Goal: Task Accomplishment & Management: Manage account settings

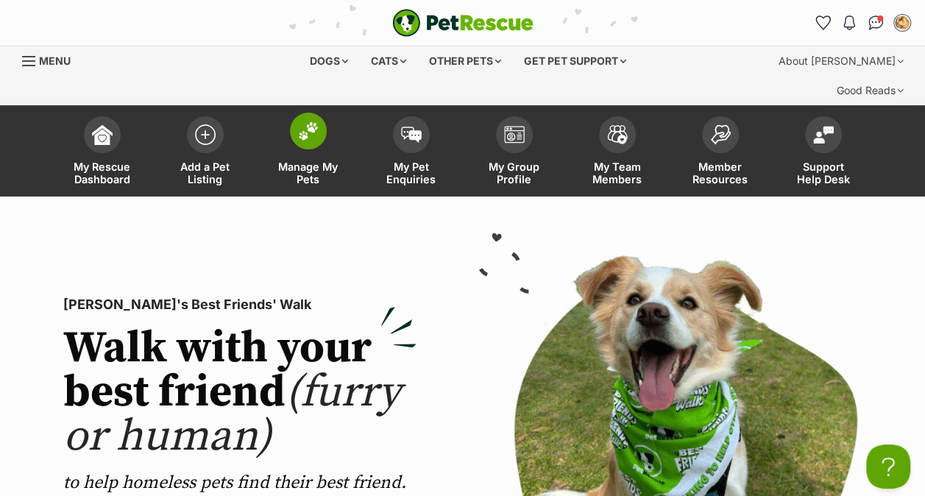
click at [305, 113] on span at bounding box center [308, 131] width 37 height 37
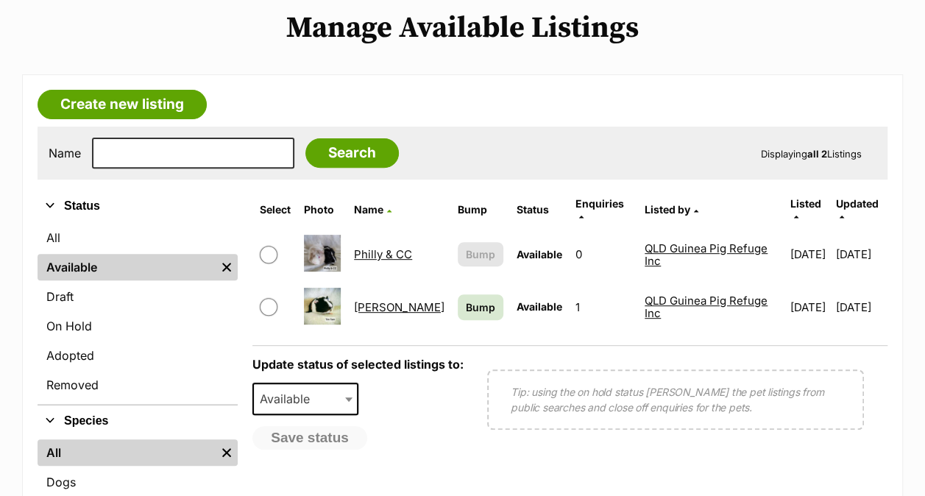
scroll to position [206, 0]
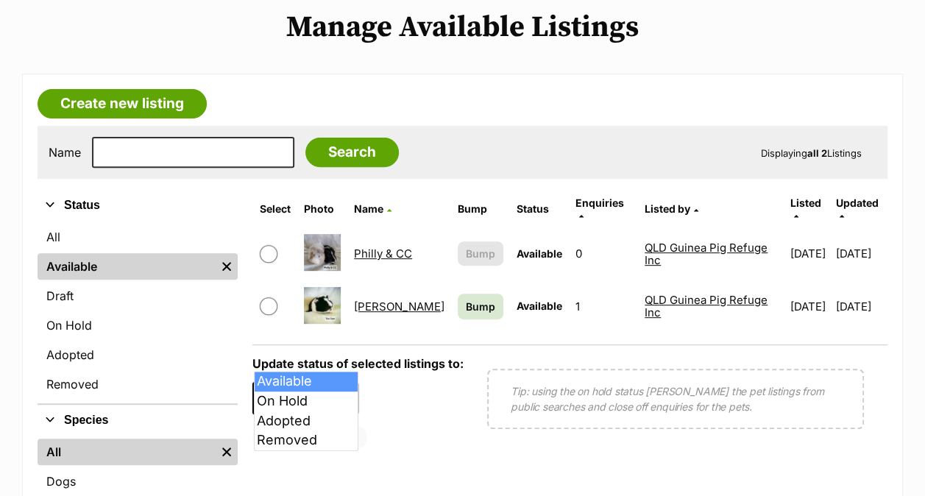
click at [343, 382] on span at bounding box center [350, 398] width 15 height 32
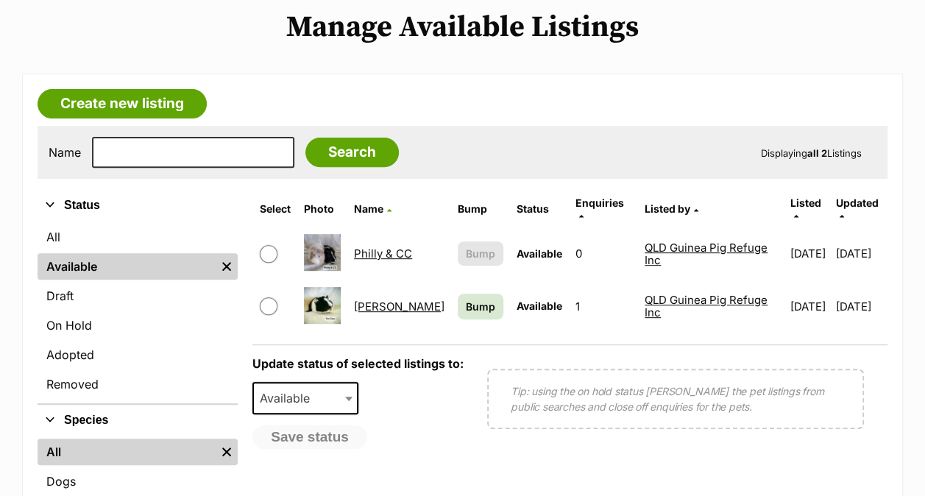
click at [437, 367] on div "Update status of selected listings to: Available On Hold Adopted Removed Availa…" at bounding box center [357, 403] width 211 height 92
